Goal: Task Accomplishment & Management: Manage account settings

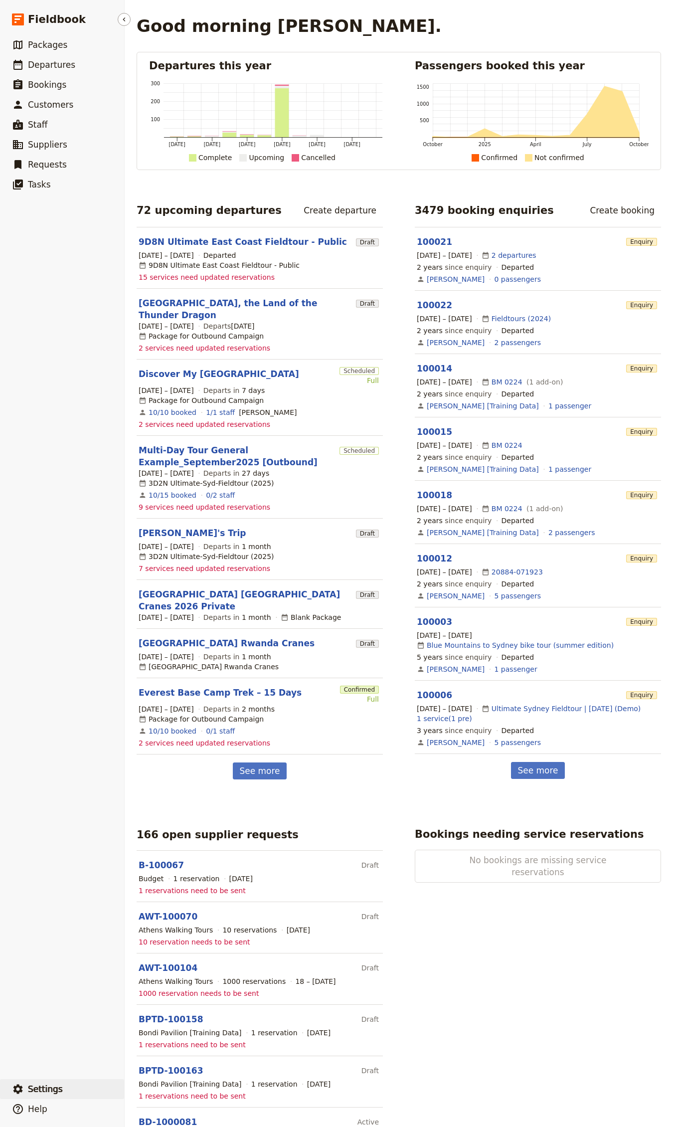
click at [39, 1085] on span "Settings" at bounding box center [45, 1089] width 35 height 10
click at [58, 60] on span "Departures" at bounding box center [51, 65] width 47 height 10
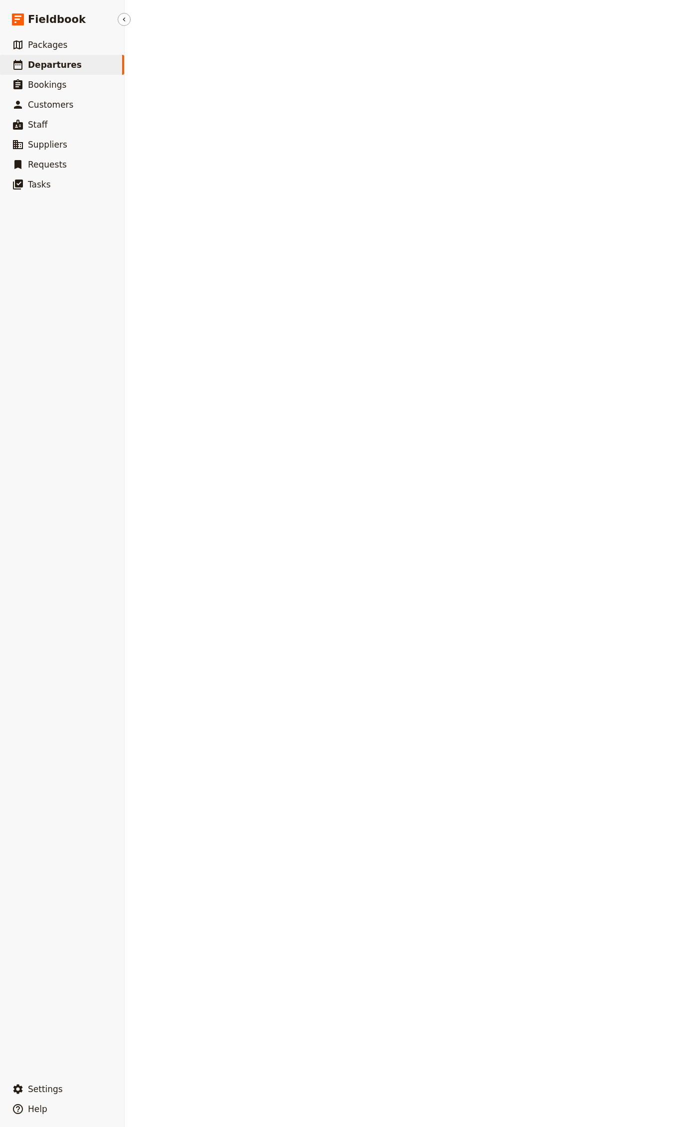
select select "CREATED_AT"
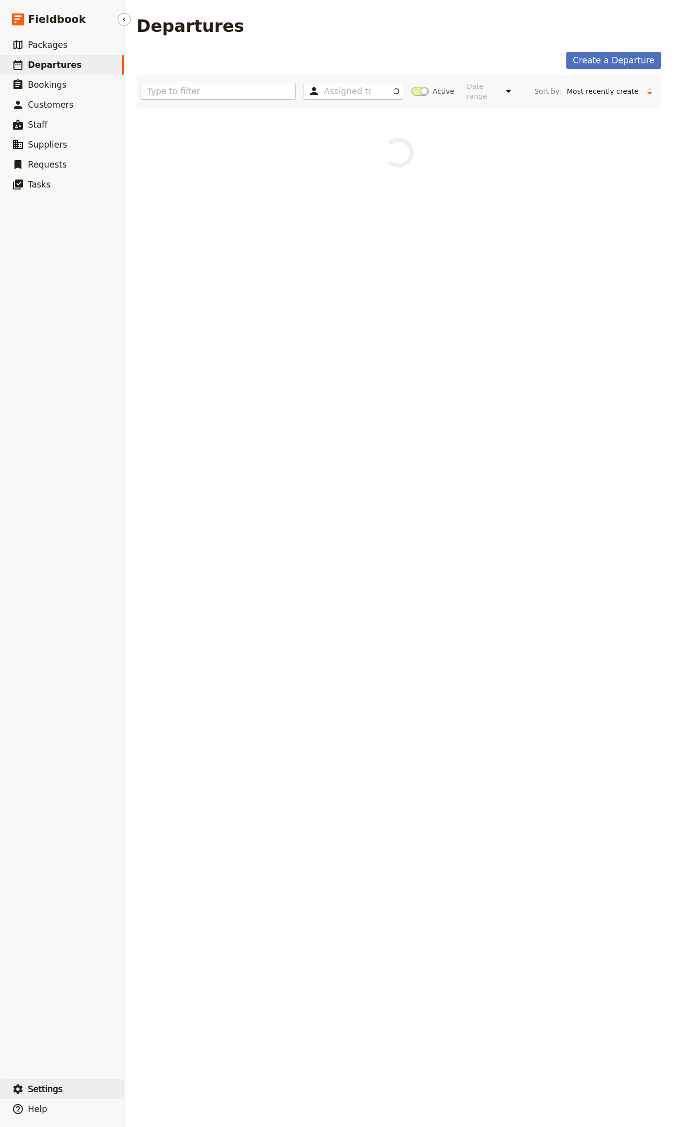
click at [23, 1095] on icon "button" at bounding box center [18, 1089] width 12 height 12
click at [151, 1085] on span "Sign out" at bounding box center [149, 1090] width 29 height 10
